Goal: Obtain resource: Download file/media

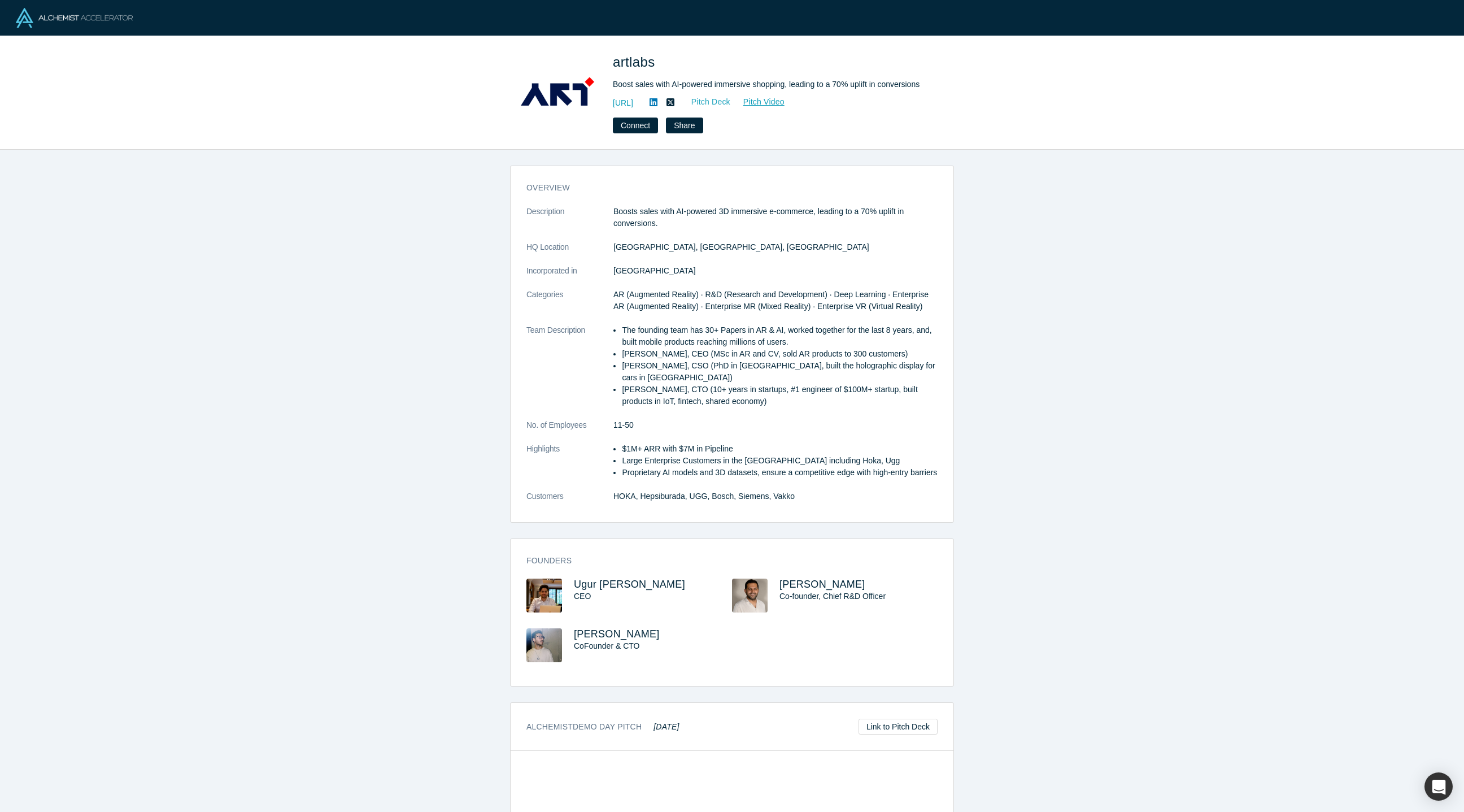
click at [731, 99] on link "Pitch Deck" at bounding box center [705, 102] width 52 height 13
